Goal: Task Accomplishment & Management: Complete application form

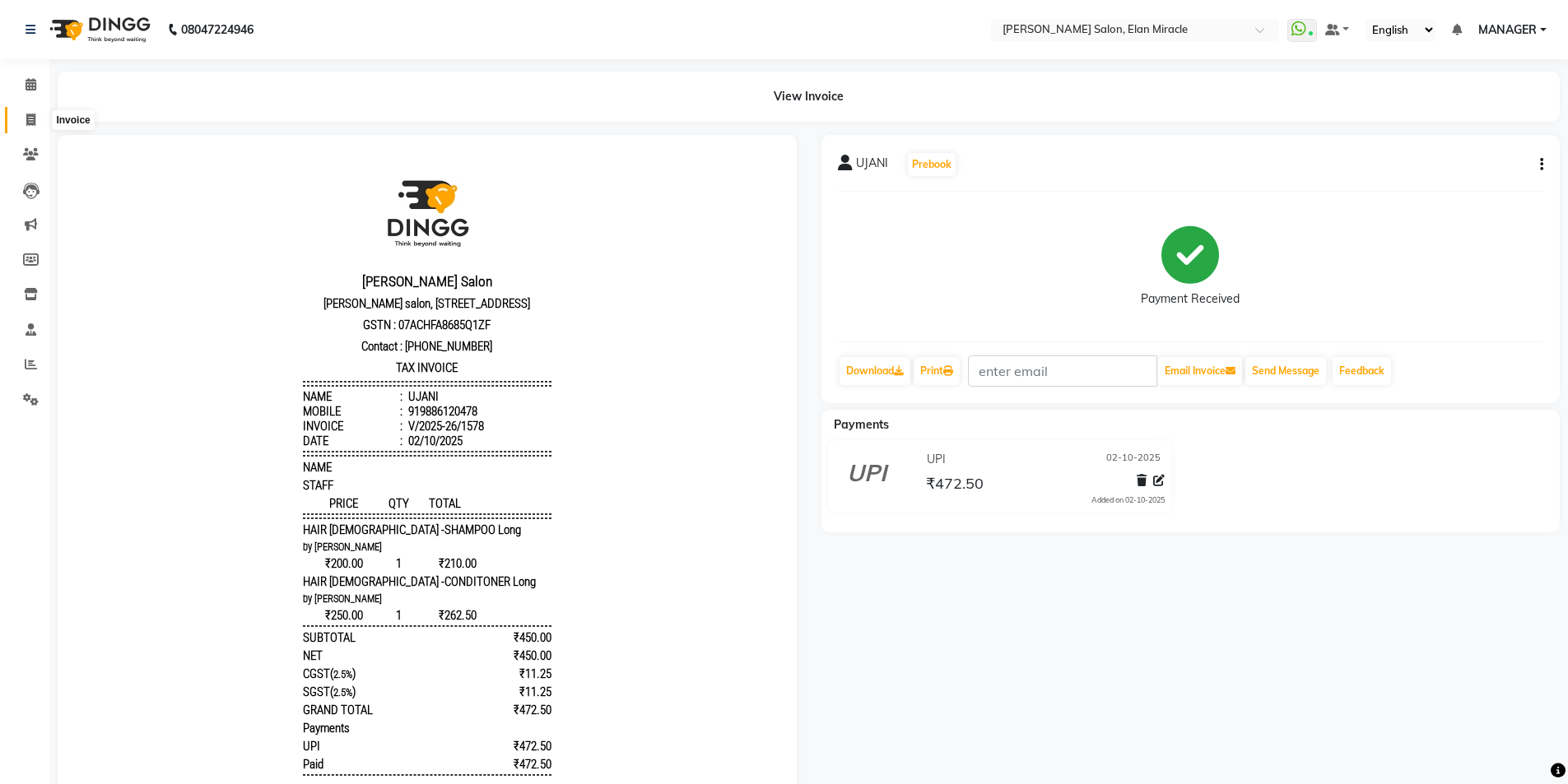
click at [25, 120] on span at bounding box center [31, 121] width 29 height 19
select select "7738"
select select "service"
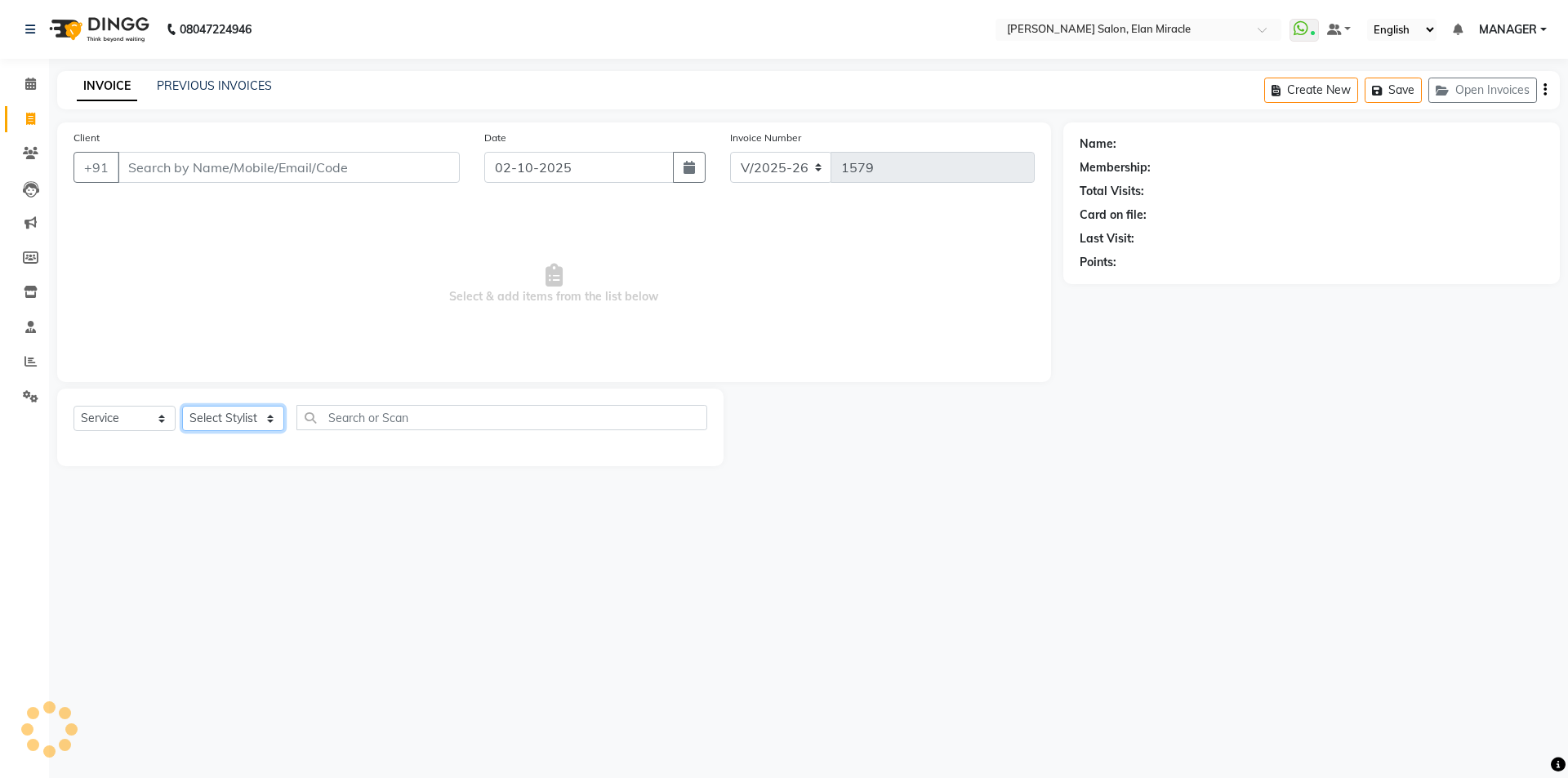
click at [230, 411] on select "Select Stylist [PERSON_NAME] ANKIT KAIF [PERSON_NAME] LUCKY MADHU MANAGER [PERS…" at bounding box center [233, 418] width 102 height 25
select select "90069"
click at [182, 405] on select "Select Stylist [PERSON_NAME] ANKIT KAIF [PERSON_NAME] LUCKY MADHU MANAGER [PERS…" at bounding box center [233, 418] width 102 height 25
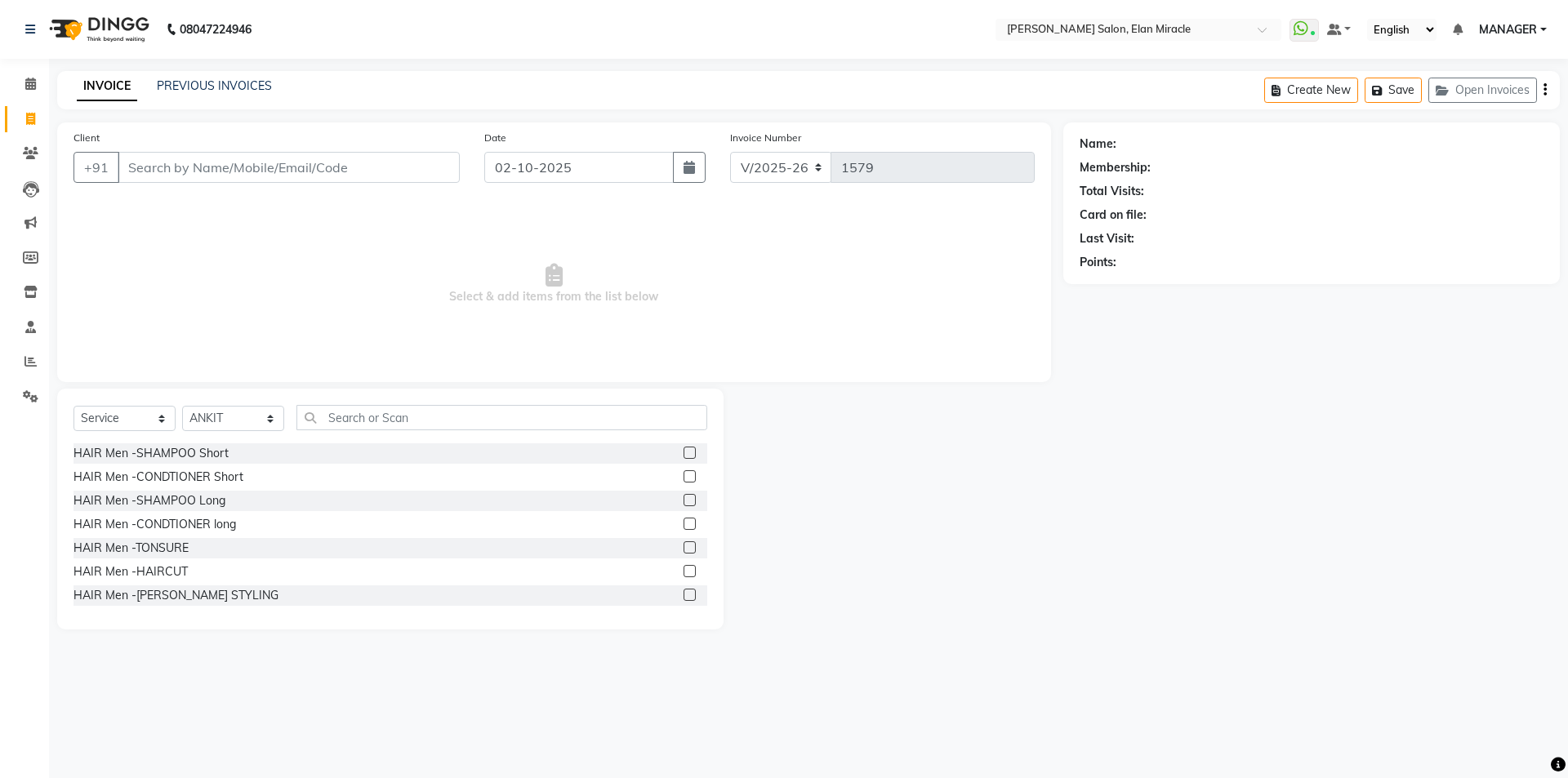
click at [336, 400] on div "Select Service Product Membership Package Voucher Prepaid Gift Card Select Styl…" at bounding box center [390, 509] width 666 height 240
click at [341, 423] on input "text" at bounding box center [501, 418] width 411 height 25
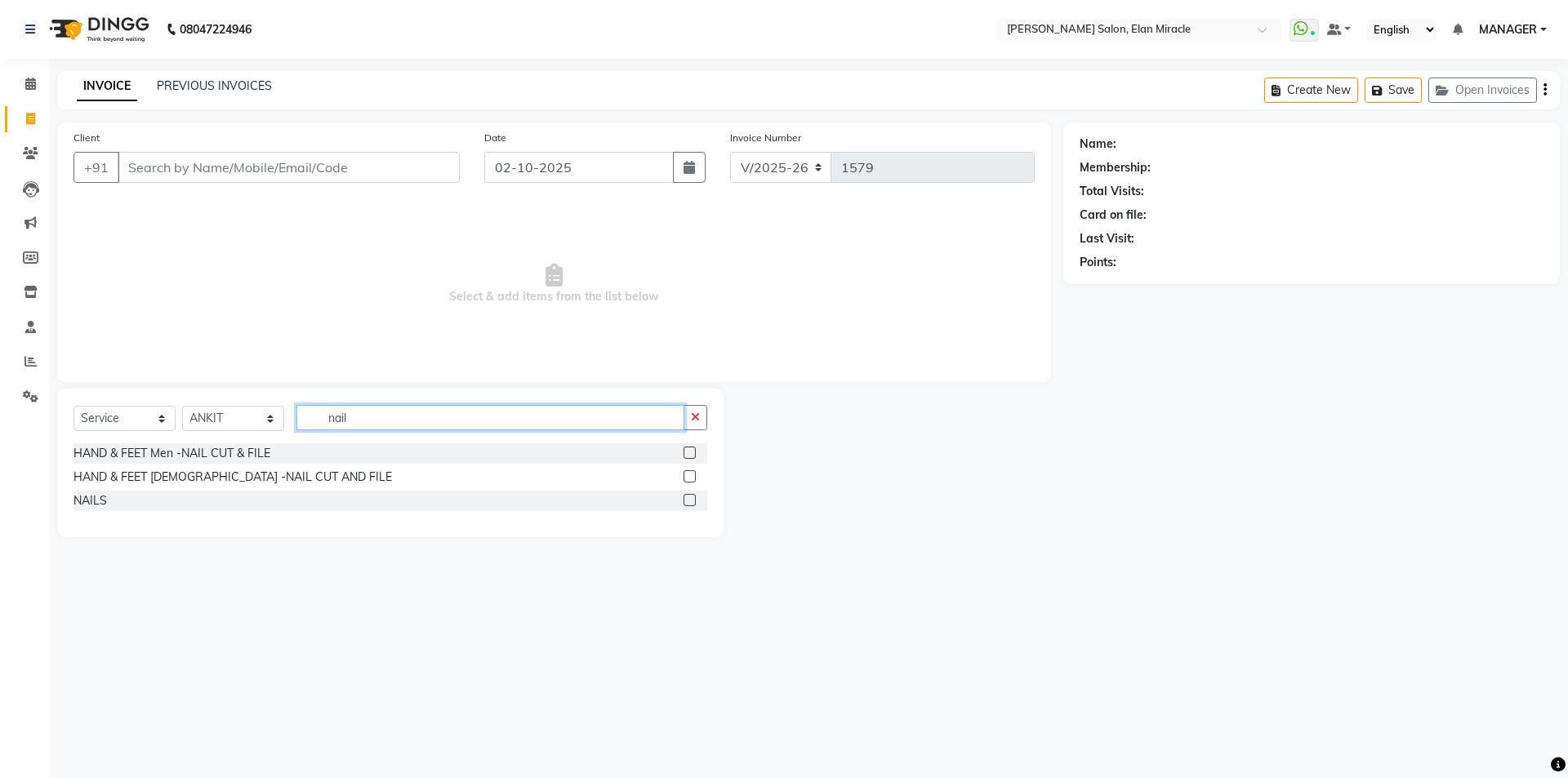
type input "nail"
click at [694, 502] on label at bounding box center [689, 499] width 12 height 12
click at [694, 502] on input "checkbox" at bounding box center [688, 500] width 11 height 11
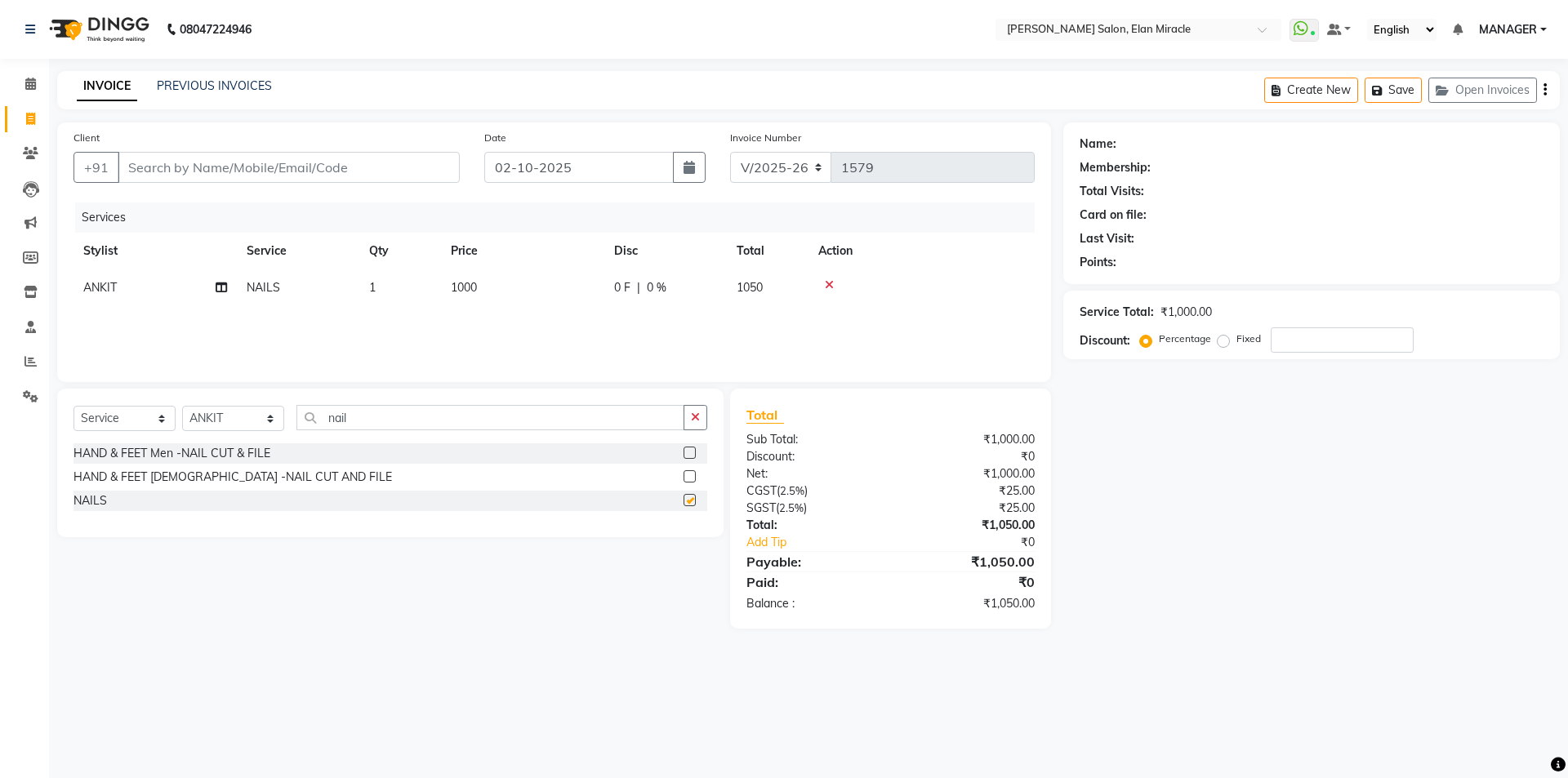
checkbox input "false"
click at [509, 281] on td "1000" at bounding box center [522, 287] width 163 height 36
select select "90069"
click at [590, 286] on input "1000" at bounding box center [599, 291] width 144 height 25
type input "1"
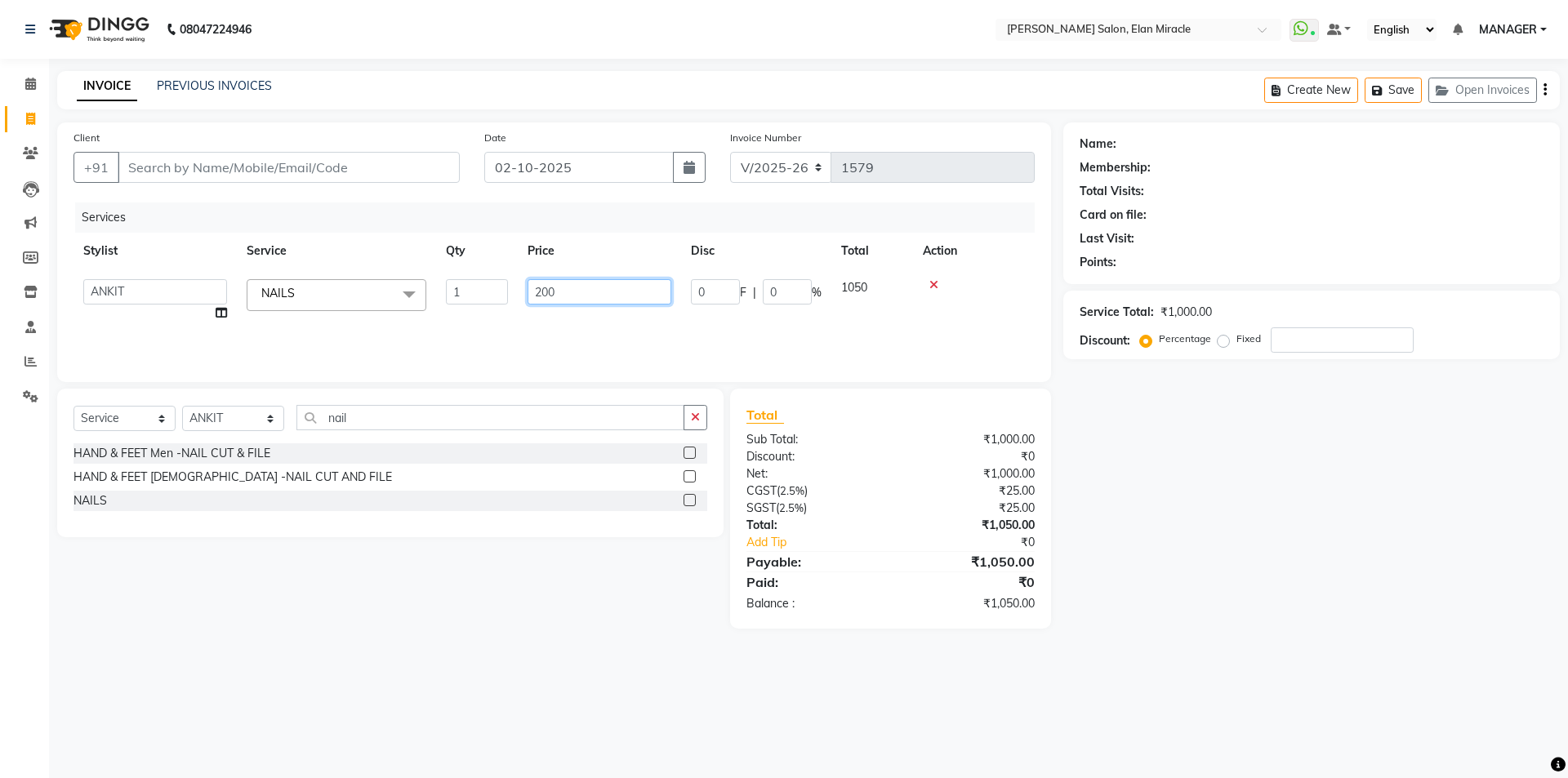
type input "2000"
click at [1162, 560] on div "Name: Membership: Total Visits: Card on file: Last Visit: Points: Service Total…" at bounding box center [1317, 376] width 509 height 506
click at [653, 290] on span "0 %" at bounding box center [657, 287] width 19 height 17
select select "90069"
click at [783, 286] on input "0" at bounding box center [787, 291] width 49 height 25
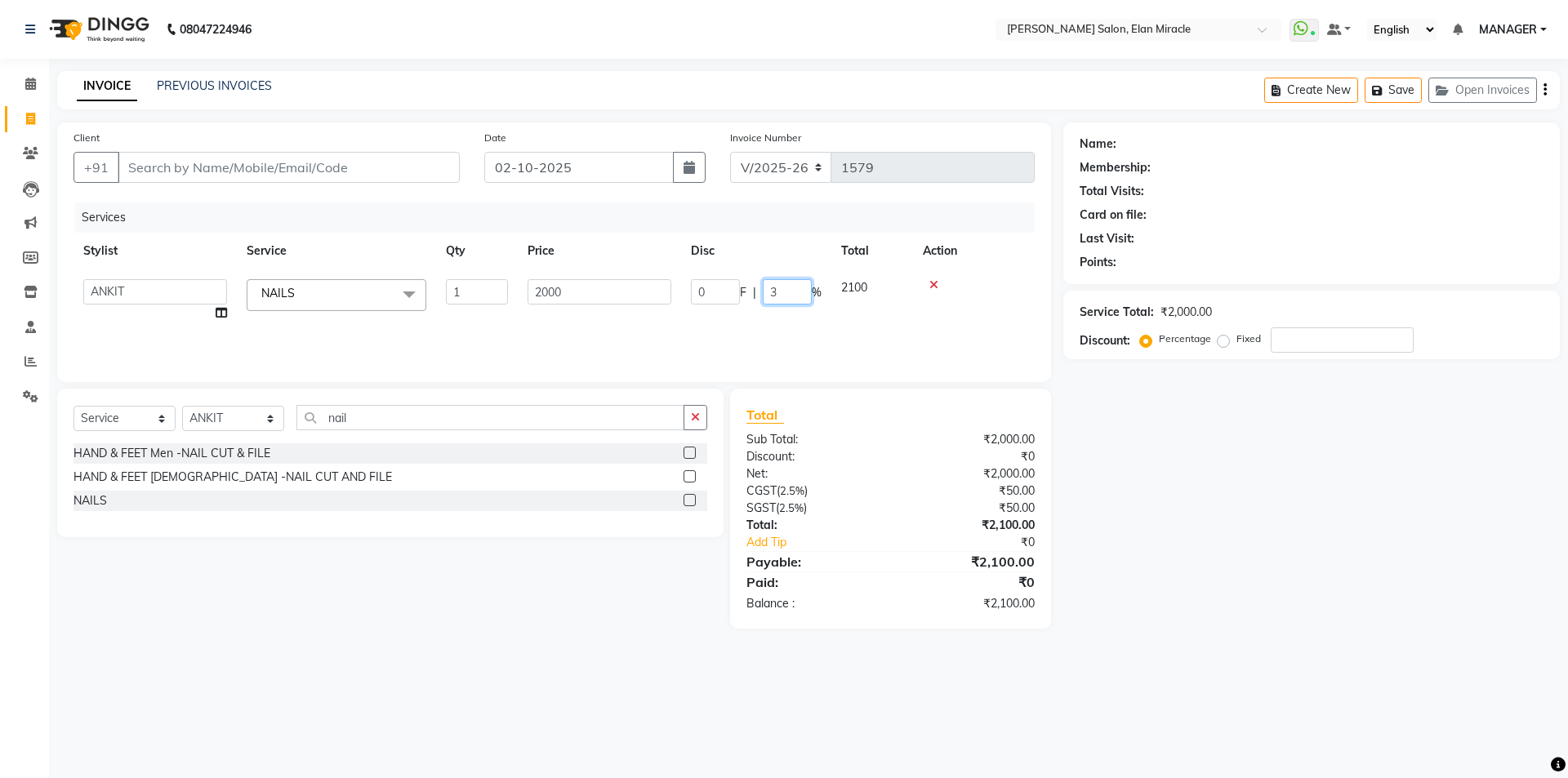
type input "30"
click at [1287, 538] on div "Name: Membership: Total Visits: Card on file: Last Visit: Points: Service Total…" at bounding box center [1317, 376] width 509 height 506
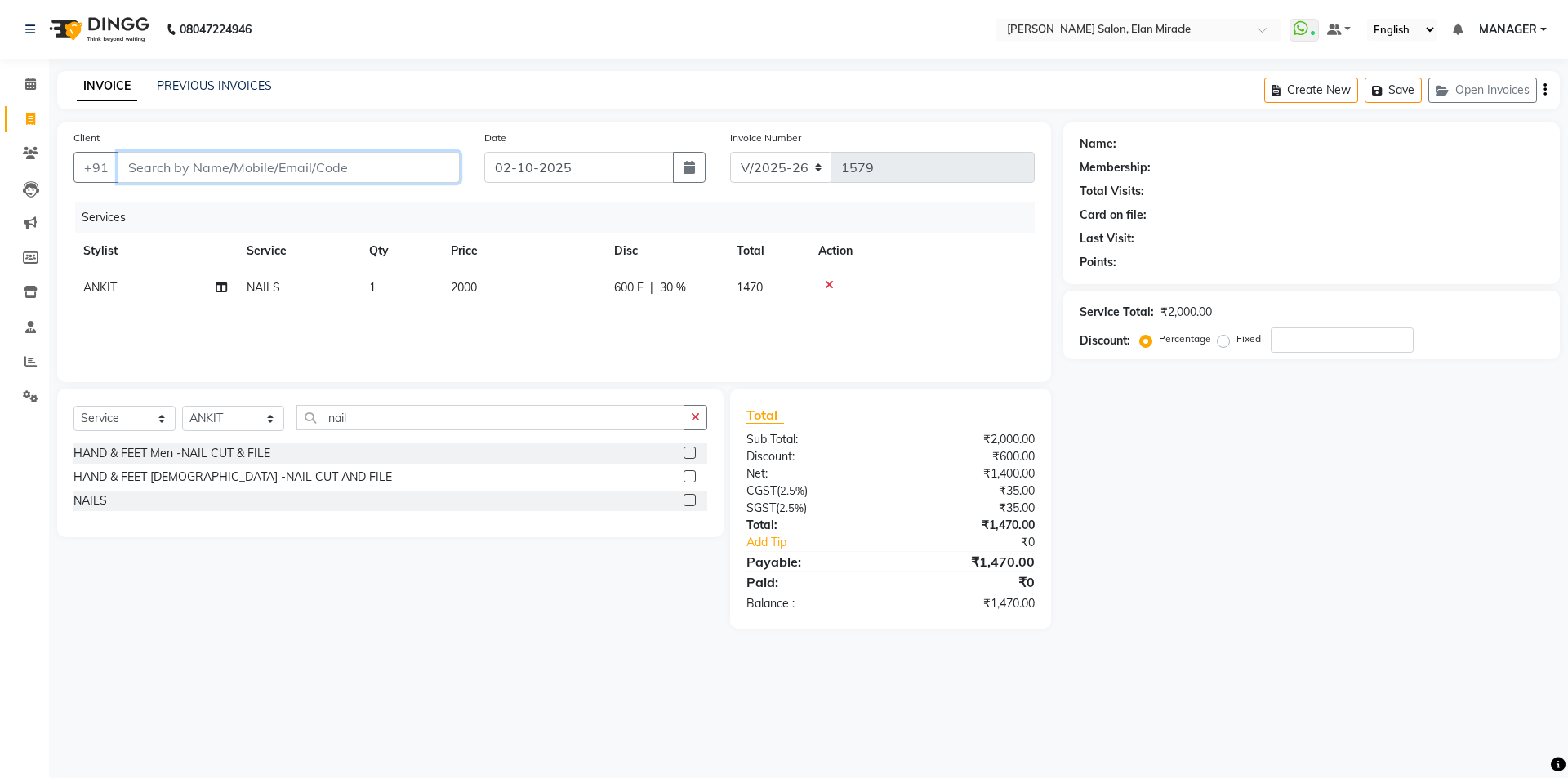
click at [431, 157] on input "Client" at bounding box center [288, 167] width 342 height 31
type input "9"
type input "0"
type input "9811130763"
click at [409, 172] on span "Add Client" at bounding box center [417, 167] width 64 height 16
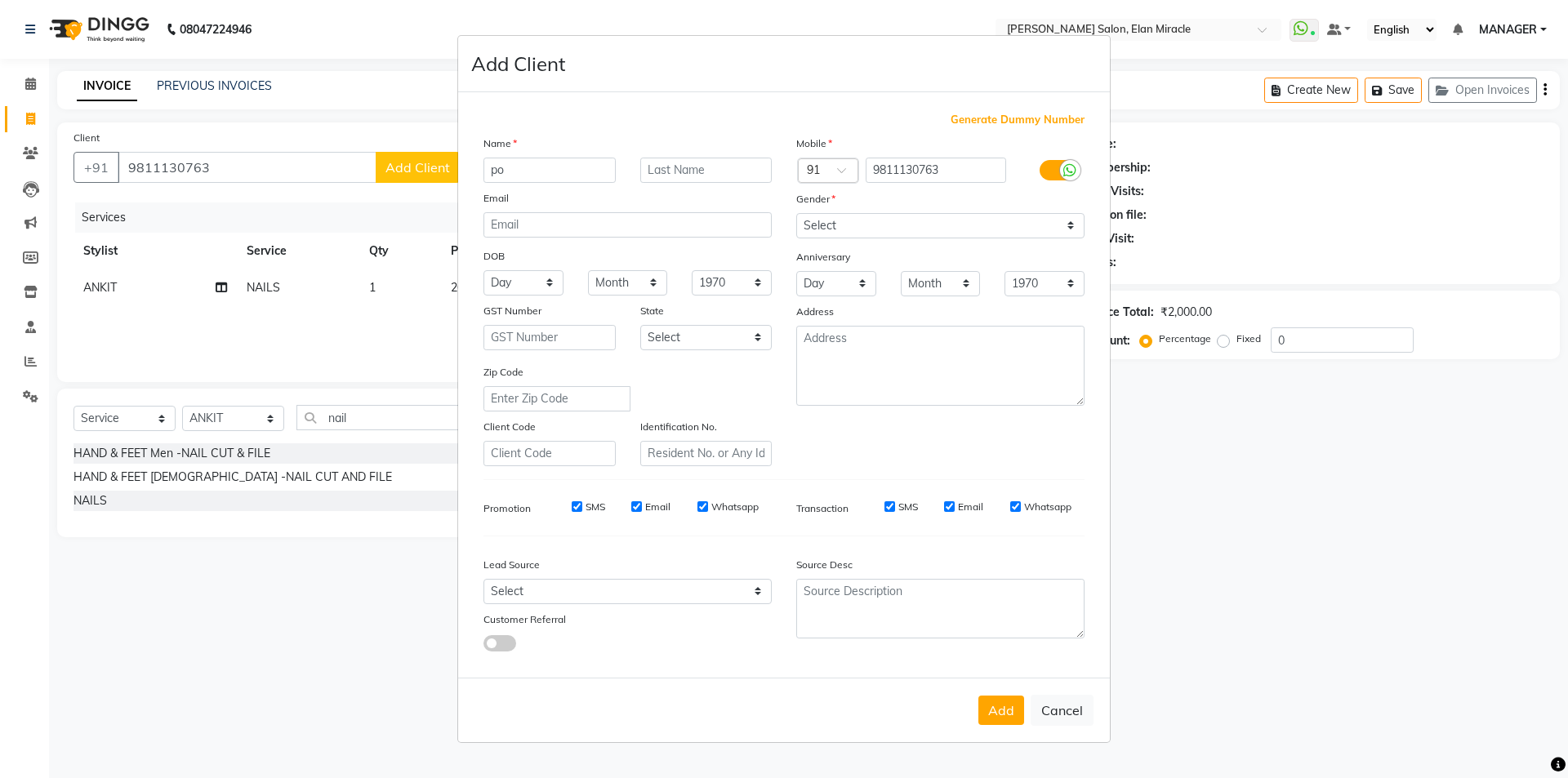
type input "p"
type input "POSHALI"
click at [988, 224] on select "Select [DEMOGRAPHIC_DATA] [DEMOGRAPHIC_DATA] Other Prefer Not To Say" at bounding box center [940, 225] width 288 height 25
select select "[DEMOGRAPHIC_DATA]"
click at [796, 213] on select "Select [DEMOGRAPHIC_DATA] [DEMOGRAPHIC_DATA] Other Prefer Not To Say" at bounding box center [940, 225] width 288 height 25
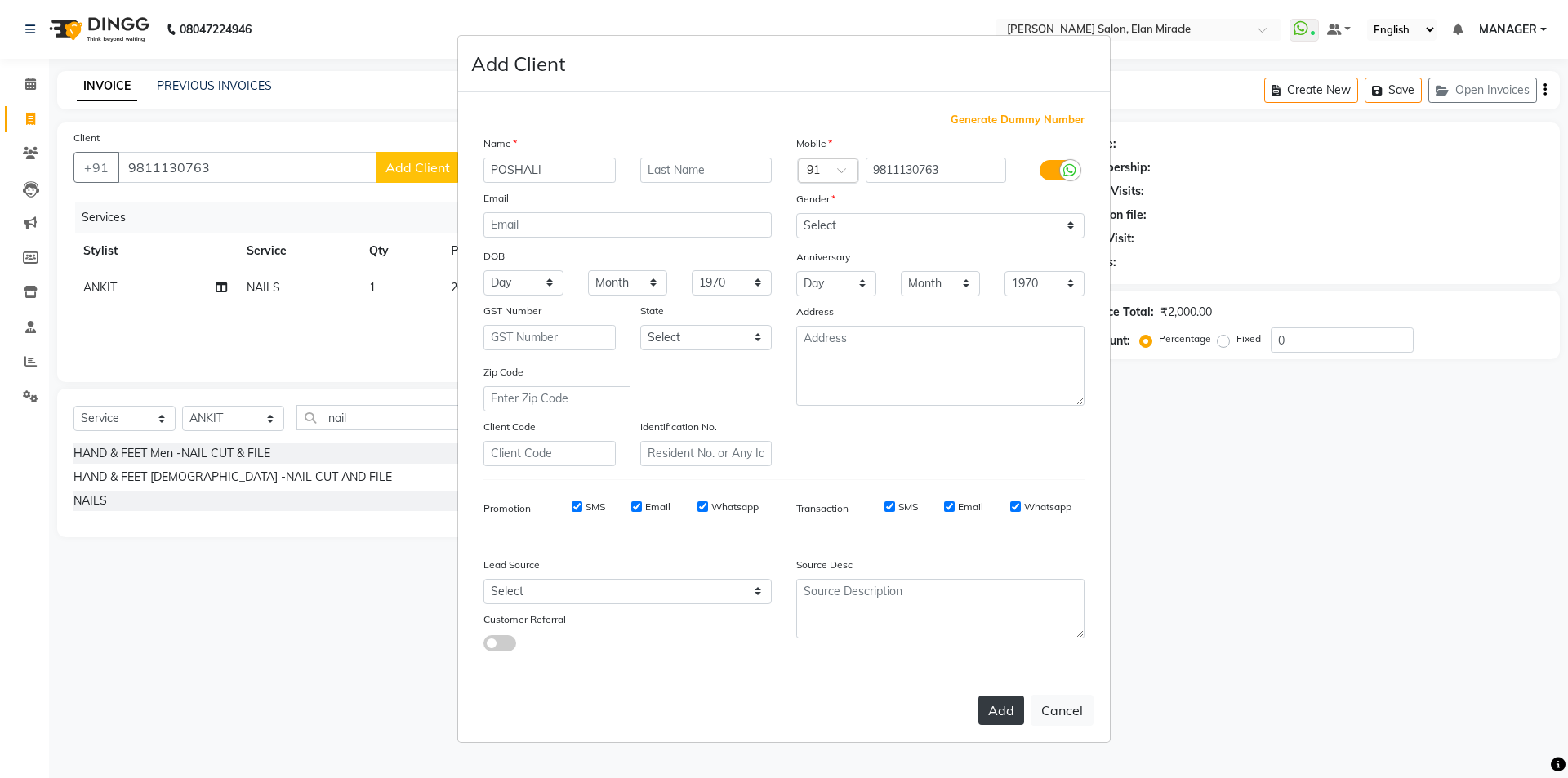
drag, startPoint x: 1003, startPoint y: 710, endPoint x: 1001, endPoint y: 701, distance: 9.2
click at [1003, 709] on button "Add" at bounding box center [1002, 710] width 46 height 30
select select
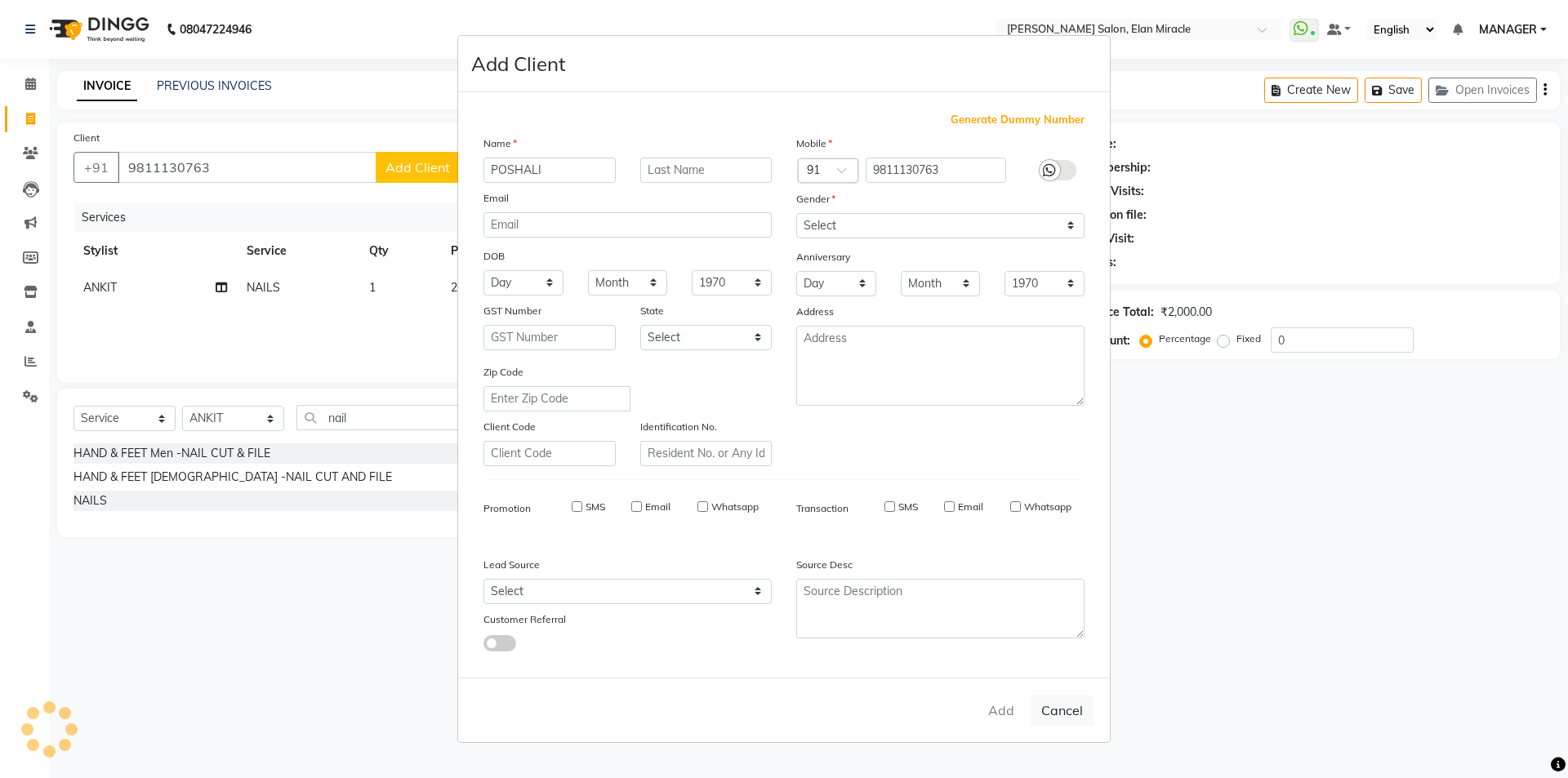
select select
checkbox input "false"
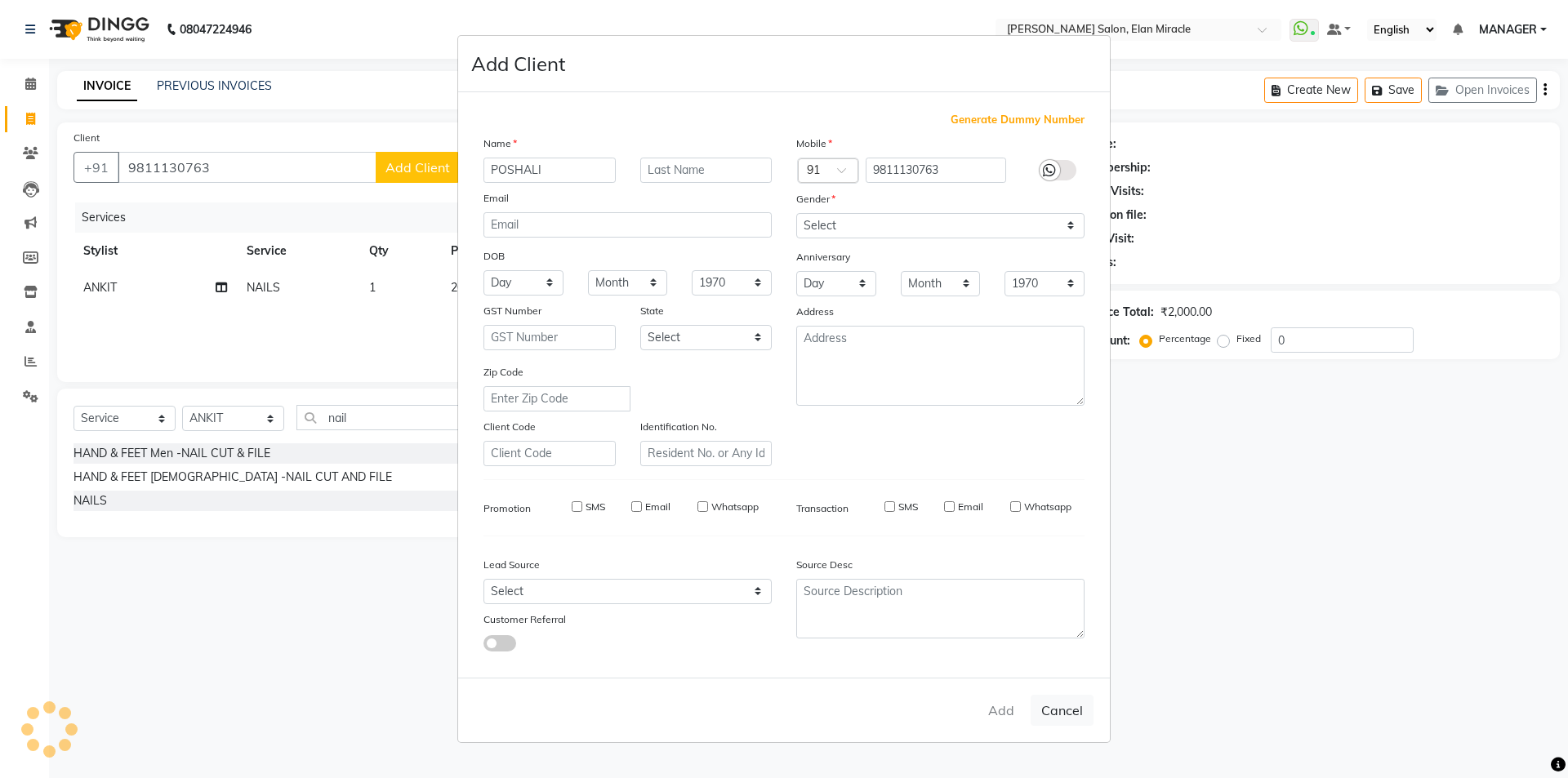
checkbox input "false"
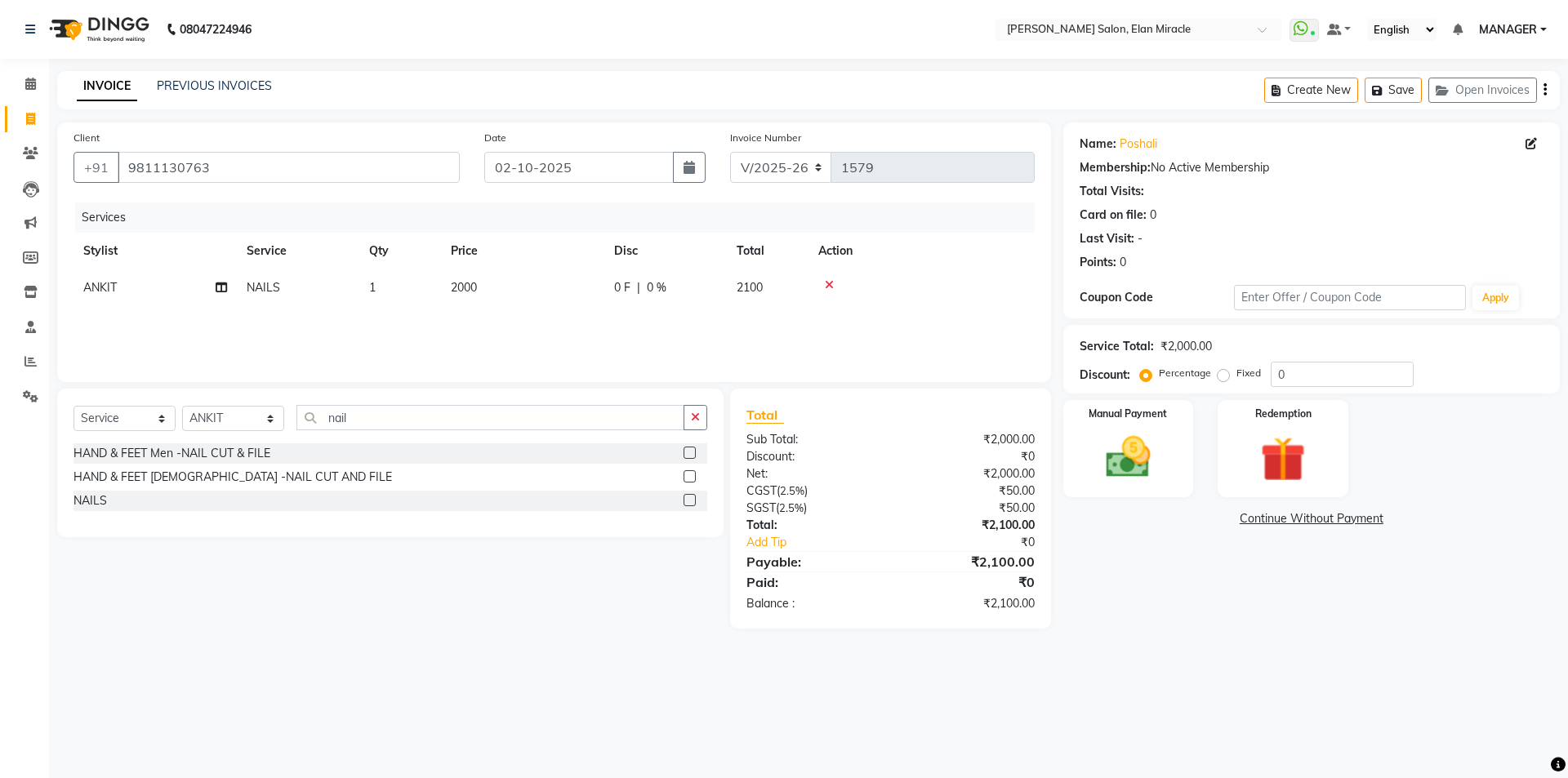
click at [648, 284] on span "0 %" at bounding box center [657, 287] width 19 height 17
select select "90069"
drag, startPoint x: 795, startPoint y: 300, endPoint x: 740, endPoint y: 311, distance: 56.1
click at [740, 311] on td "0 F | 0 %" at bounding box center [755, 300] width 150 height 62
type input "30"
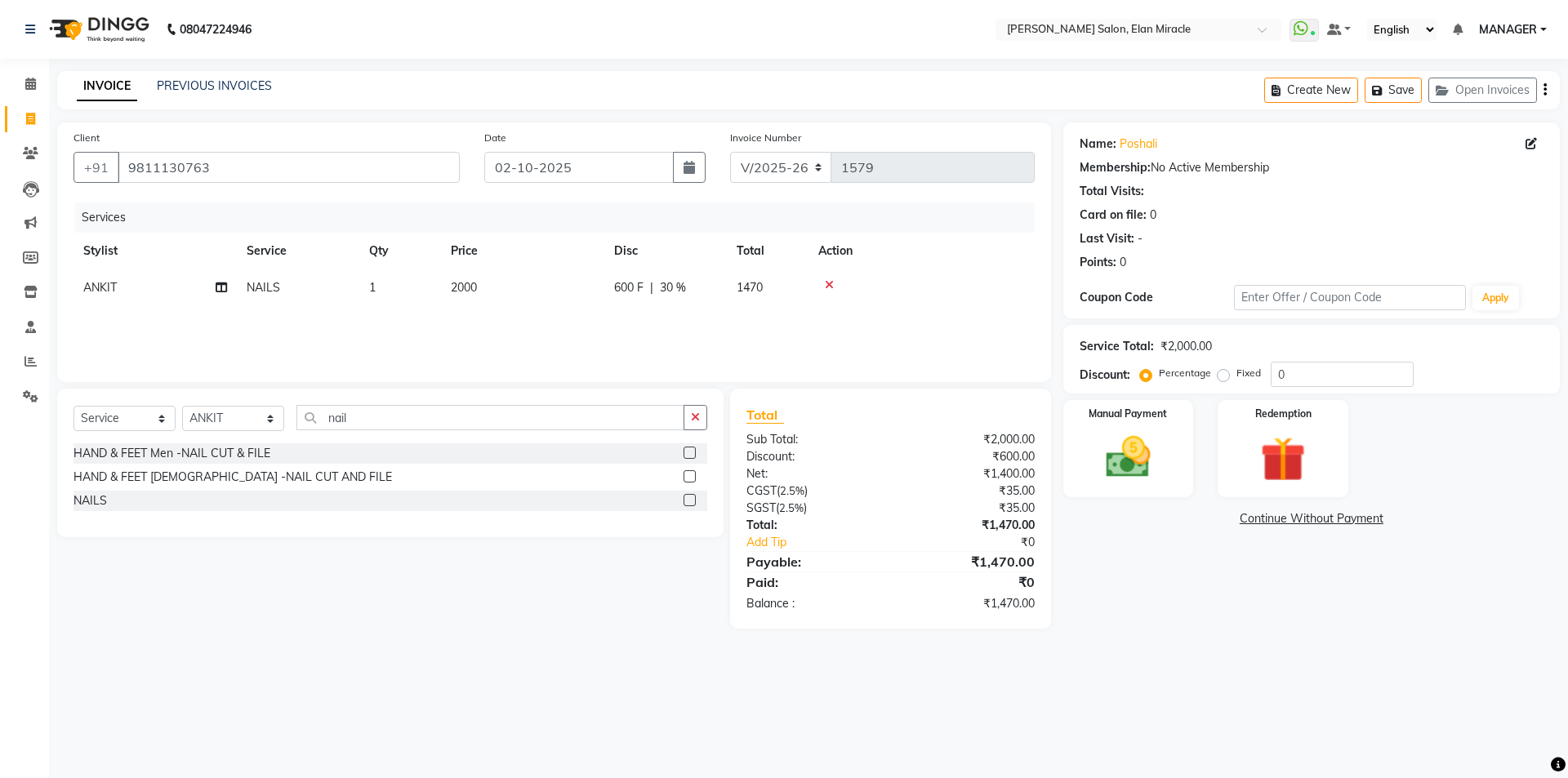
click at [1131, 604] on div "Name: Poshali Membership: No Active Membership Total Visits: Card on file: 0 La…" at bounding box center [1317, 376] width 509 height 506
click at [1144, 487] on div "Manual Payment" at bounding box center [1127, 448] width 135 height 101
click at [1361, 523] on span "UPI" at bounding box center [1356, 519] width 25 height 19
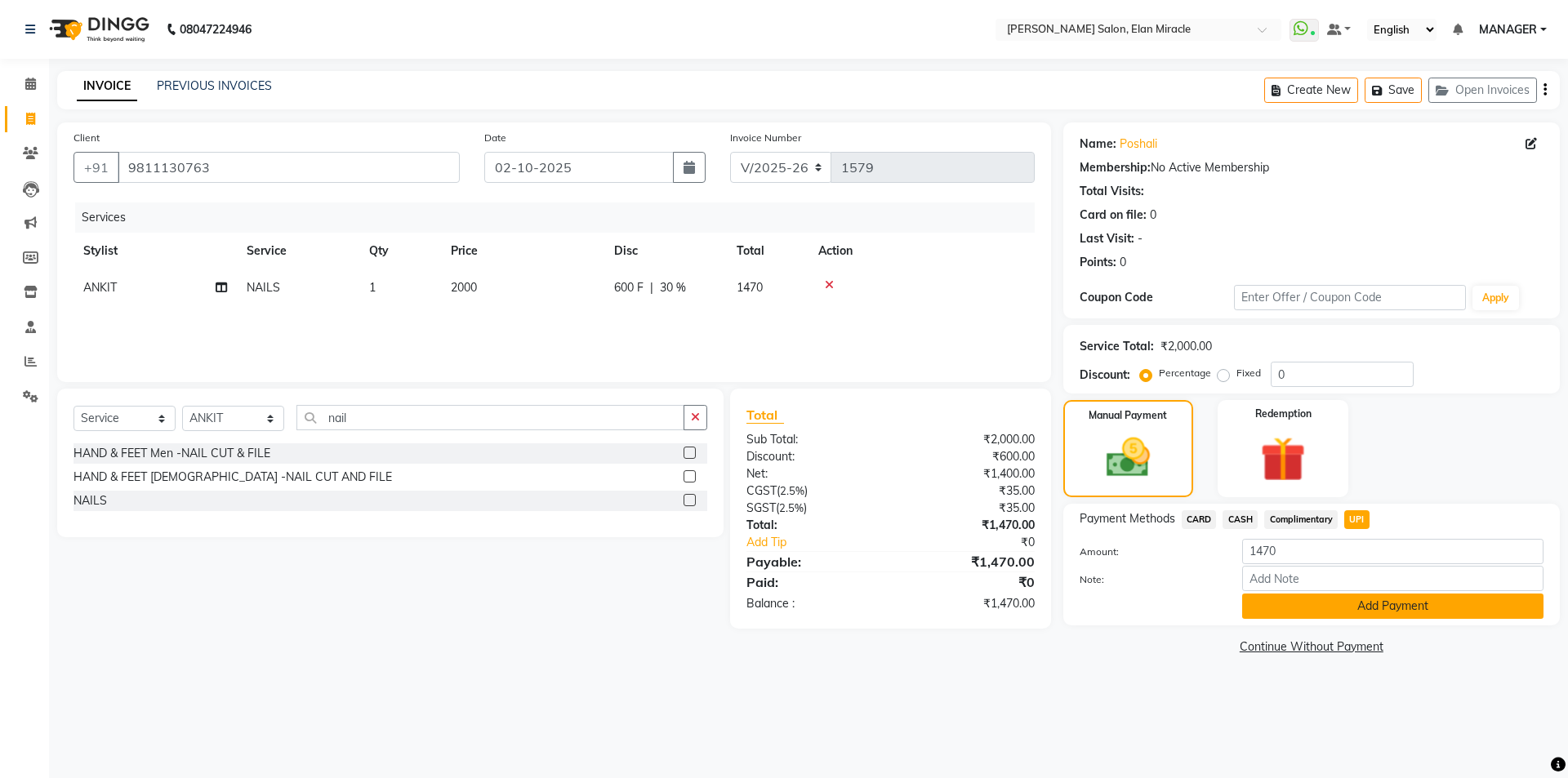
click at [1367, 598] on button "Add Payment" at bounding box center [1393, 606] width 301 height 25
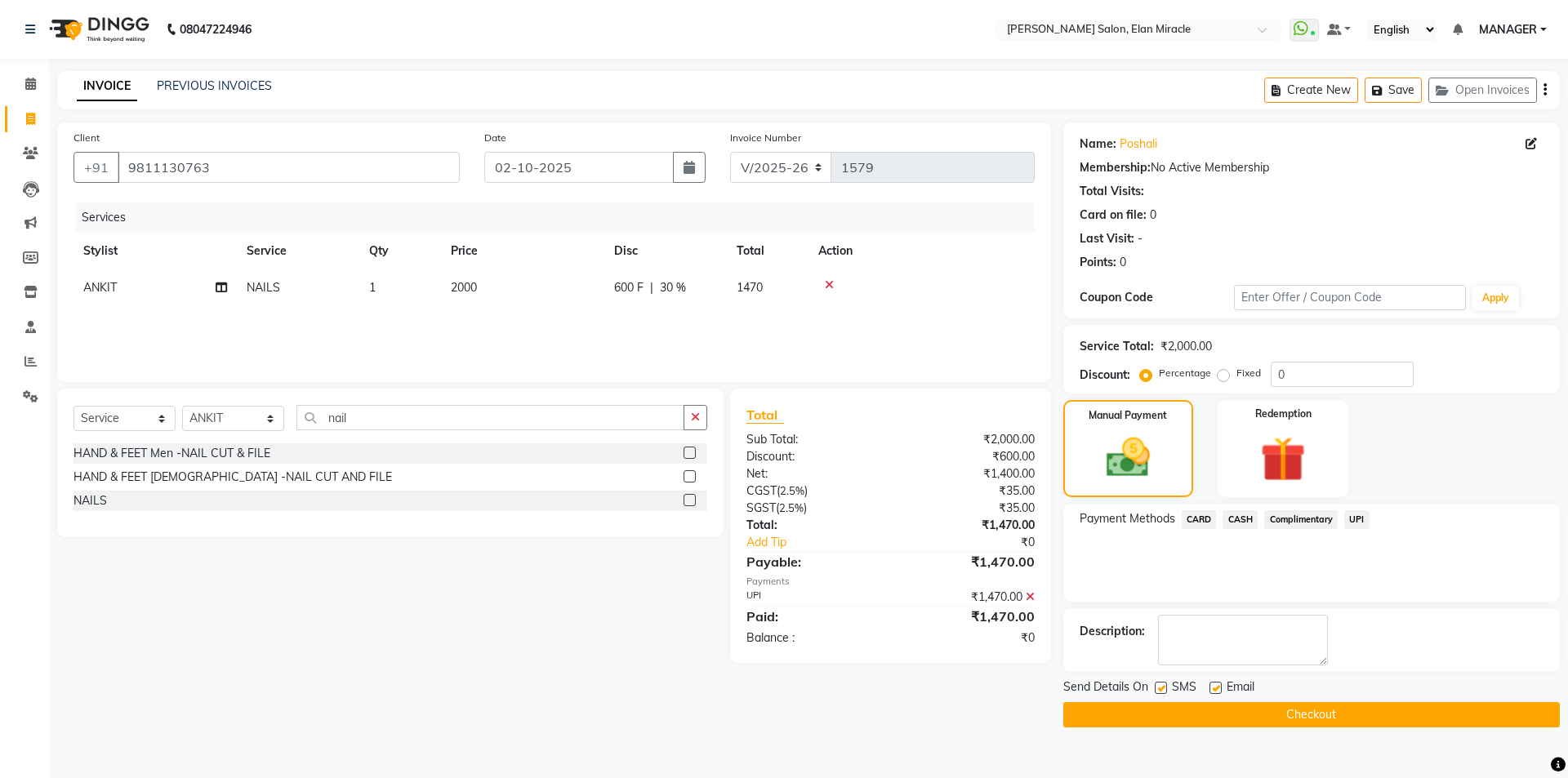
click at [1350, 709] on button "Checkout" at bounding box center [1311, 715] width 496 height 25
